Goal: Navigation & Orientation: Understand site structure

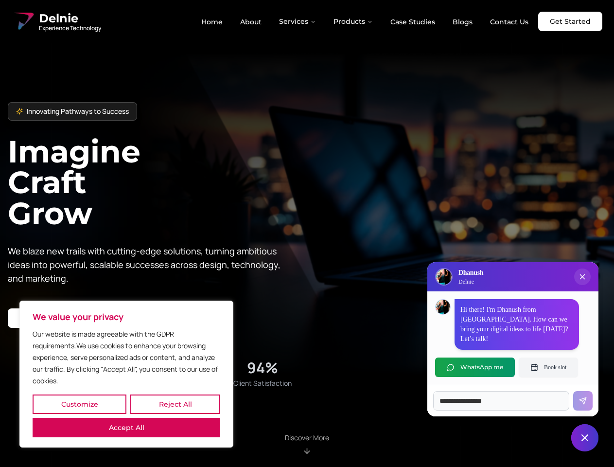
click at [79, 404] on button "Customize" at bounding box center [80, 404] width 94 height 19
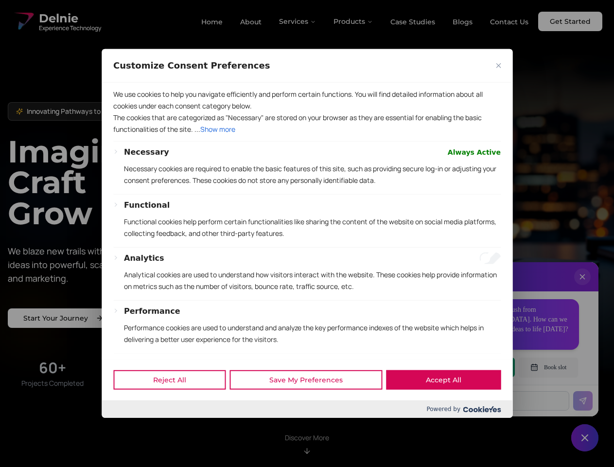
click at [126, 428] on div at bounding box center [307, 233] width 614 height 467
click at [307, 234] on p "Functional cookies help perform certain functionalities like sharing the conten…" at bounding box center [312, 227] width 377 height 23
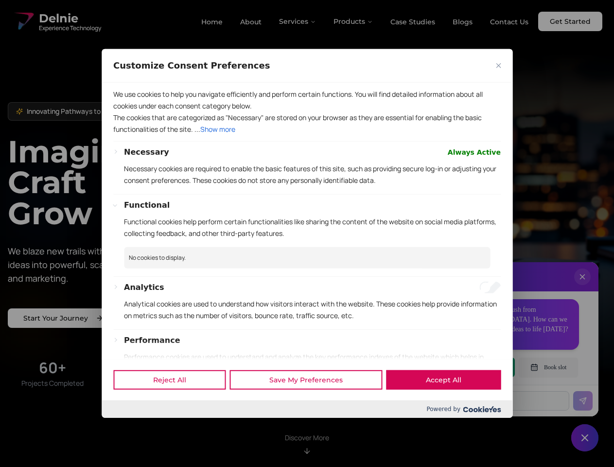
click at [298, 21] on div at bounding box center [307, 233] width 614 height 467
click at [354, 21] on div at bounding box center [307, 233] width 614 height 467
click at [583, 287] on div at bounding box center [307, 233] width 614 height 467
click at [475, 367] on div "Reject All Save My Preferences Accept All" at bounding box center [307, 379] width 411 height 41
click at [549, 367] on div at bounding box center [307, 233] width 614 height 467
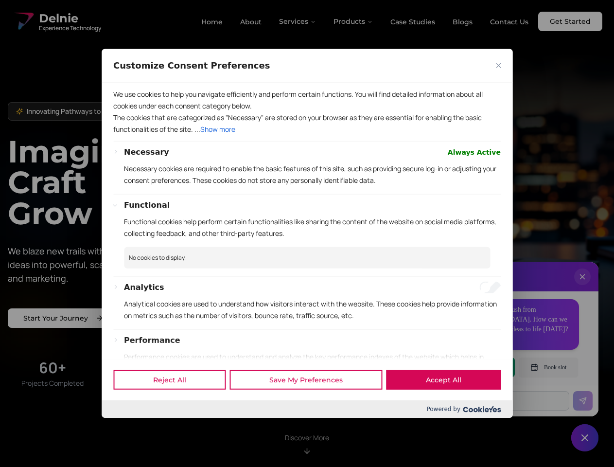
click at [585, 438] on div at bounding box center [307, 233] width 614 height 467
